Goal: Task Accomplishment & Management: Complete application form

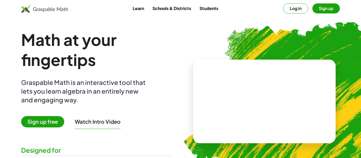
click at [288, 6] on button "Log in" at bounding box center [295, 8] width 25 height 10
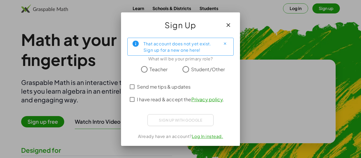
click at [228, 25] on icon "button" at bounding box center [228, 25] width 6 height 6
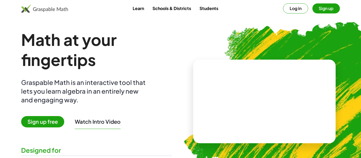
click at [333, 6] on button "Sign up" at bounding box center [325, 8] width 27 height 10
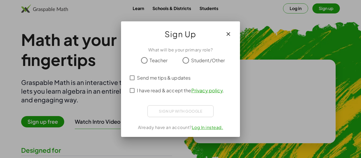
click at [201, 60] on span "Student/Other" at bounding box center [208, 60] width 34 height 7
click at [232, 34] on button "button" at bounding box center [228, 34] width 13 height 13
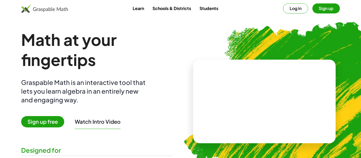
click at [292, 13] on div "Learn Schools & Districts Students Log in Sign up" at bounding box center [180, 8] width 361 height 17
click at [293, 11] on button "Log in" at bounding box center [295, 8] width 25 height 10
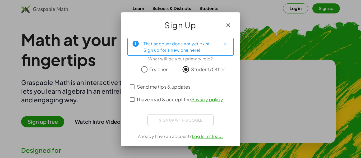
click at [173, 98] on span "I have read & accept the Privacy policy ." at bounding box center [180, 99] width 87 height 7
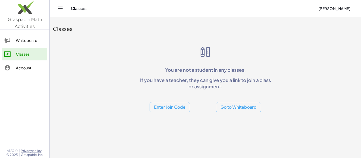
click at [179, 110] on button "Enter Join Code" at bounding box center [170, 107] width 40 height 10
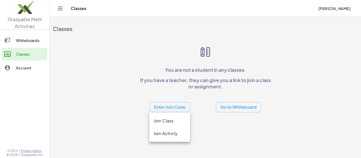
click at [347, 6] on span "Farha Syed" at bounding box center [334, 8] width 32 height 5
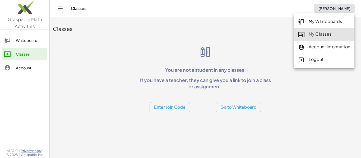
click at [324, 37] on div "My Classes" at bounding box center [324, 34] width 52 height 7
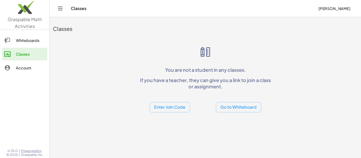
click at [171, 110] on button "Enter Join Code" at bounding box center [170, 107] width 40 height 10
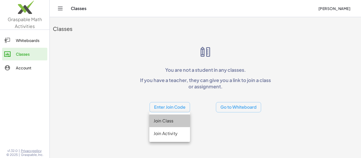
click at [172, 123] on div "Join Class" at bounding box center [170, 121] width 32 height 6
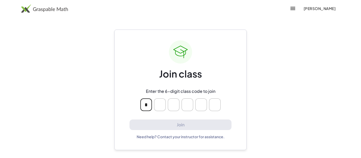
type input "*"
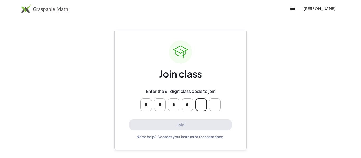
type input "*"
click at [204, 102] on input "*" at bounding box center [201, 105] width 12 height 13
type input "*"
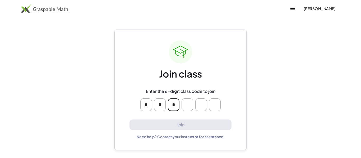
type input "*"
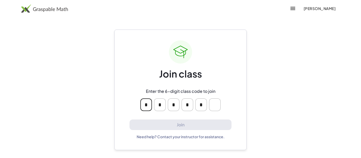
type input "*"
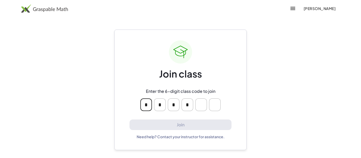
type input "*"
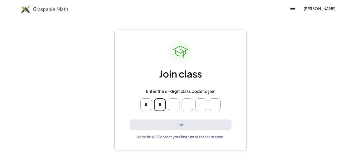
type input "*"
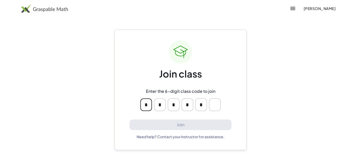
type input "*"
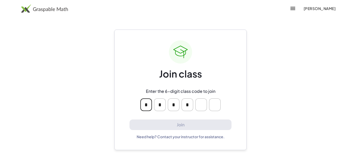
type input "*"
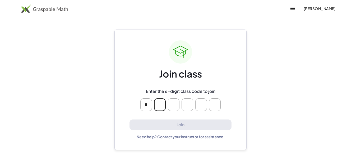
type input "*"
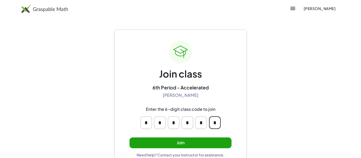
type input "*"
click at [213, 139] on button "Join" at bounding box center [181, 143] width 102 height 11
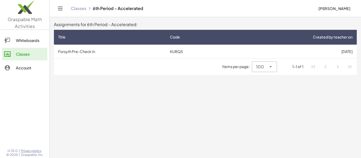
click at [250, 119] on main "Assignments for 6th Period - Accelerated: Title Code Created by teacher on Fors…" at bounding box center [205, 79] width 311 height 158
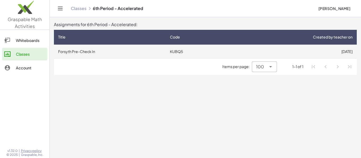
click at [85, 51] on td "Forsyth Pre-Check In" at bounding box center [110, 52] width 112 height 14
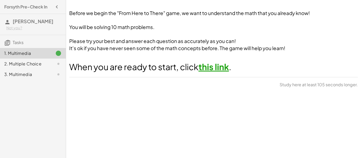
click at [317, 94] on div "Before we begin the "From Here to There" game, we want to understand the math t…" at bounding box center [213, 79] width 295 height 158
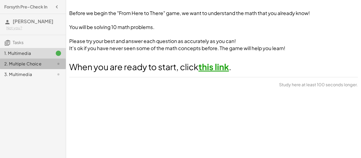
click at [46, 66] on div "2. Multiple Choice" at bounding box center [25, 64] width 43 height 6
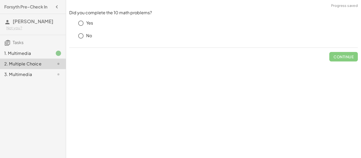
click at [45, 75] on div "3. Multimedia" at bounding box center [25, 74] width 43 height 6
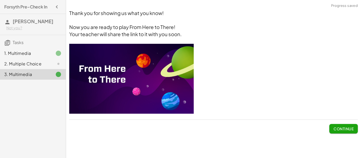
click at [42, 51] on div "1. Multimedia" at bounding box center [25, 53] width 43 height 6
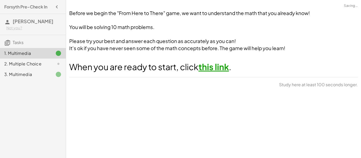
click at [218, 70] on link "this link" at bounding box center [214, 67] width 30 height 11
click at [39, 66] on div "2. Multiple Choice" at bounding box center [25, 64] width 43 height 6
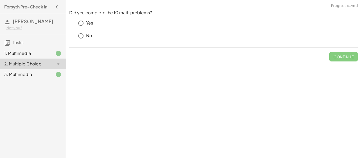
click at [91, 21] on p "Yes" at bounding box center [89, 23] width 7 height 6
click at [35, 51] on div "1. Multimedia" at bounding box center [25, 53] width 43 height 6
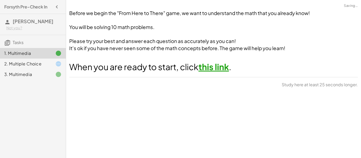
click at [222, 69] on link "this link" at bounding box center [214, 67] width 30 height 11
click at [59, 66] on icon at bounding box center [58, 64] width 6 height 6
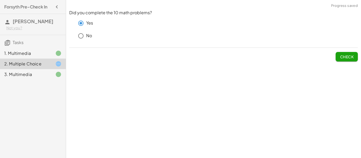
click at [330, 58] on div "Check" at bounding box center [213, 55] width 289 height 14
click at [343, 59] on button "Check" at bounding box center [347, 57] width 22 height 10
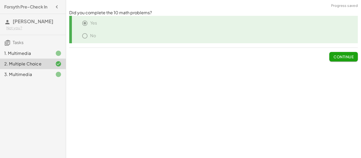
click at [342, 59] on button "Continue" at bounding box center [343, 57] width 29 height 10
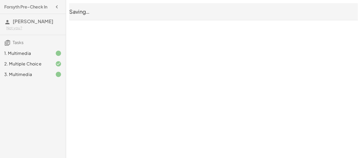
click at [42, 72] on div "3. Multimedia" at bounding box center [25, 74] width 43 height 6
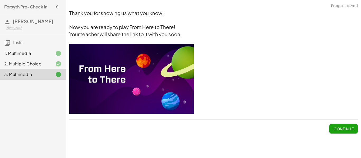
click at [43, 65] on div "2. Multiple Choice" at bounding box center [25, 64] width 43 height 6
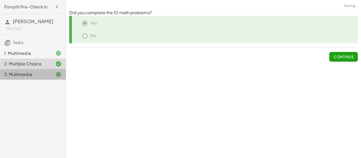
click at [41, 79] on div "3. Multimedia" at bounding box center [33, 74] width 66 height 11
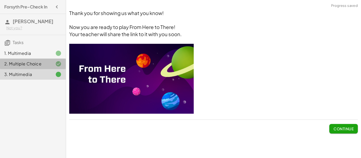
click at [42, 62] on div "2. Multiple Choice" at bounding box center [25, 64] width 43 height 6
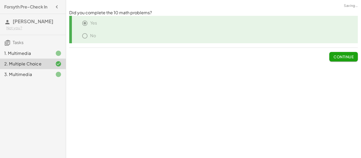
click at [346, 53] on button "Continue" at bounding box center [343, 57] width 29 height 10
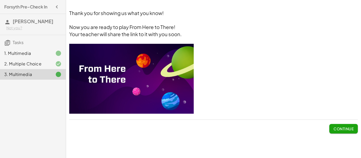
click at [336, 129] on span "Continue" at bounding box center [344, 129] width 20 height 5
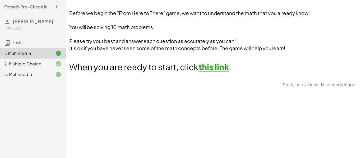
click at [223, 67] on link "this link" at bounding box center [214, 67] width 30 height 11
click at [8, 66] on div "2. Multiple Choice" at bounding box center [25, 64] width 43 height 6
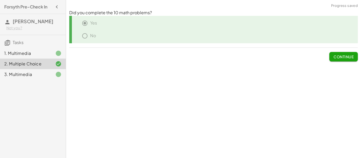
click at [349, 56] on span "Continue" at bounding box center [344, 56] width 20 height 5
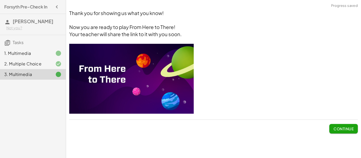
click at [347, 128] on span "Continue" at bounding box center [344, 129] width 20 height 5
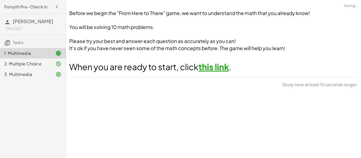
click at [13, 44] on span "Tasks" at bounding box center [18, 43] width 11 height 6
click at [20, 42] on span "Tasks" at bounding box center [18, 43] width 11 height 6
